Goal: Obtain resource: Obtain resource

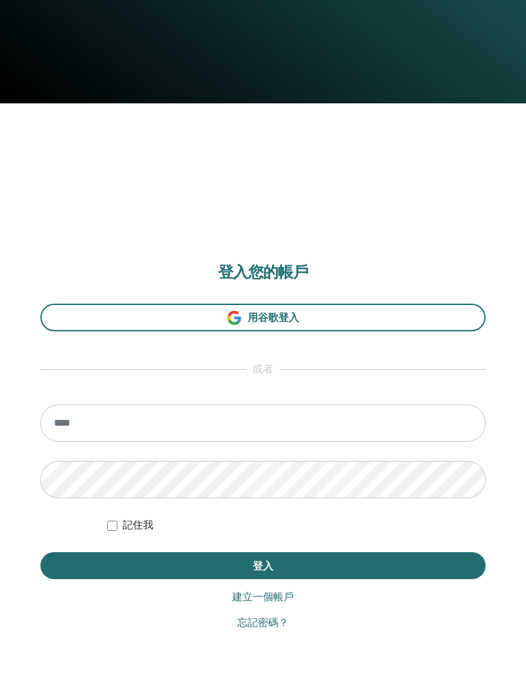
click at [291, 318] on span "用谷歌登入" at bounding box center [273, 317] width 51 height 13
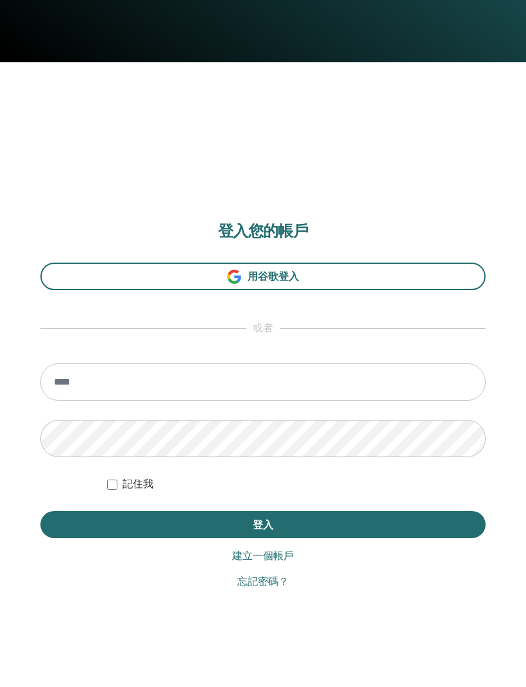
scroll to position [625, 0]
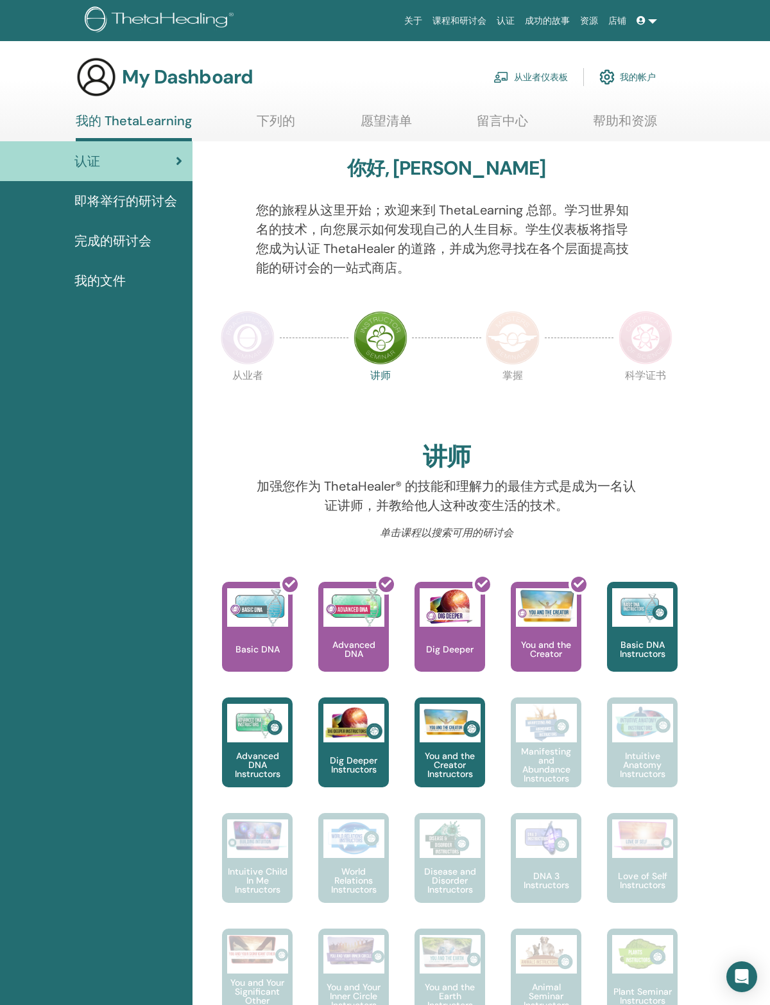
click at [126, 284] on span "我的文件" at bounding box center [99, 280] width 51 height 19
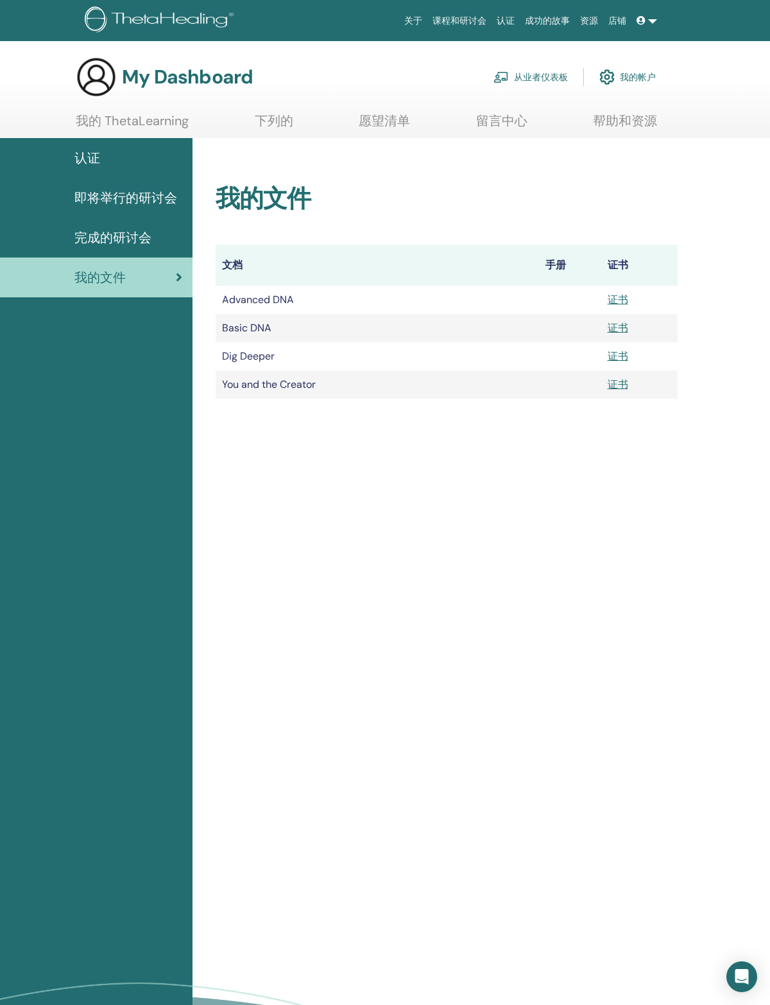
click at [608, 304] on link "证书" at bounding box center [618, 299] width 21 height 13
click at [610, 300] on link "证书" at bounding box center [618, 299] width 21 height 13
click at [619, 328] on link "证书" at bounding box center [618, 327] width 21 height 13
click at [616, 363] on link "证书" at bounding box center [618, 355] width 21 height 13
click at [621, 385] on link "证书" at bounding box center [618, 383] width 21 height 13
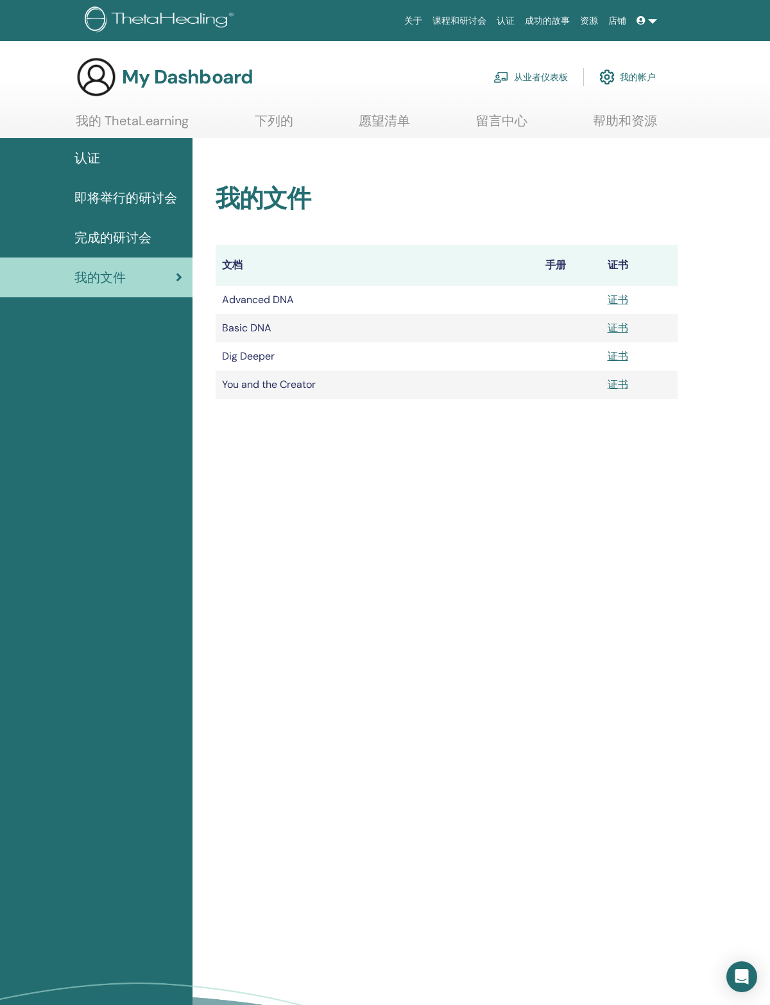
click at [612, 334] on link "证书" at bounding box center [618, 327] width 21 height 13
click at [623, 302] on link "证书" at bounding box center [618, 299] width 21 height 13
